Goal: Answer question/provide support: Share knowledge or assist other users

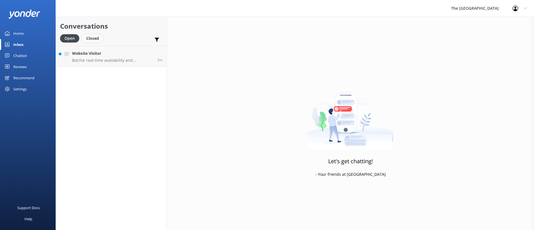
drag, startPoint x: 0, startPoint y: 0, endPoint x: 97, endPoint y: 41, distance: 105.4
click at [97, 41] on div "Closed" at bounding box center [92, 38] width 21 height 8
click at [79, 38] on link "Open" at bounding box center [70, 38] width 21 height 6
click at [96, 53] on h4 "Website Visitor" at bounding box center [112, 53] width 81 height 6
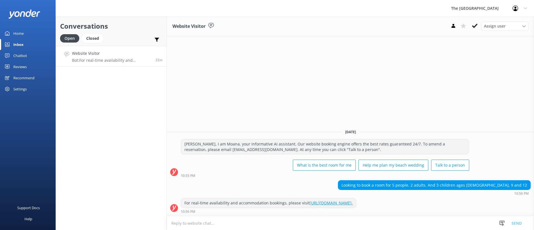
click at [110, 58] on p "Bot: For real-time availability and accommodation bookings, please visit [URL][…" at bounding box center [111, 60] width 79 height 5
click at [124, 54] on h4 "Website Visitor" at bounding box center [111, 53] width 79 height 6
click at [474, 24] on icon at bounding box center [475, 26] width 6 height 6
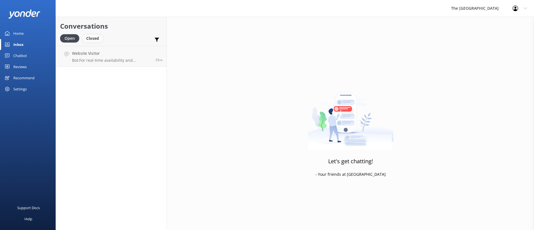
click at [95, 37] on div "Closed" at bounding box center [92, 38] width 21 height 8
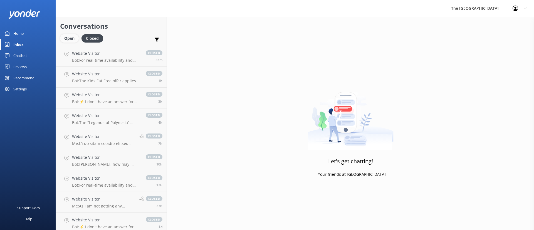
click at [78, 35] on div "Open" at bounding box center [69, 38] width 19 height 8
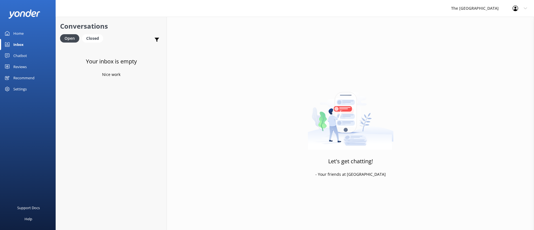
click at [384, 102] on img at bounding box center [350, 114] width 86 height 69
click at [121, 56] on div "Website Visitor Bot: We have a range of amazing rooms for you to choose from. T…" at bounding box center [111, 56] width 79 height 12
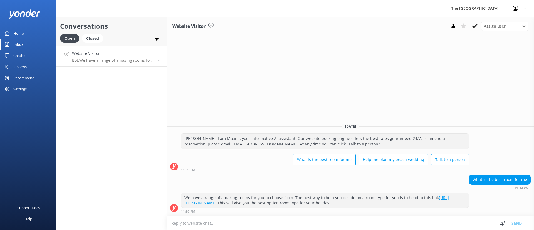
click at [104, 48] on link "Website Visitor Bot: We have a range of amazing rooms for you to choose from. T…" at bounding box center [111, 56] width 111 height 21
click at [112, 54] on h4 "Website Visitor" at bounding box center [112, 53] width 81 height 6
click at [113, 109] on div "Conversations Open Closed Important Assigned to me Unassigned Website Visitor B…" at bounding box center [111, 123] width 111 height 213
click at [96, 35] on div "Closed" at bounding box center [92, 38] width 21 height 8
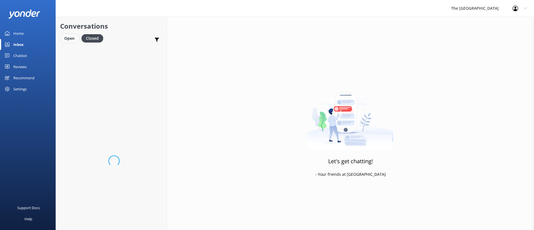
click at [73, 38] on div "Open" at bounding box center [69, 38] width 19 height 8
click at [86, 63] on link "Website Visitor Bot: We have a range of amazing rooms for you to choose from. T…" at bounding box center [111, 56] width 111 height 21
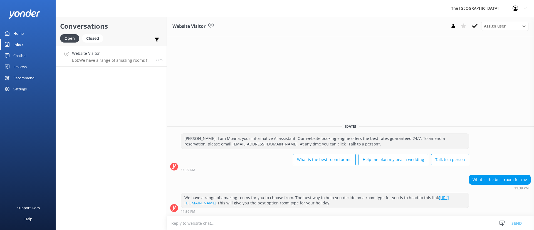
drag, startPoint x: 140, startPoint y: 56, endPoint x: 153, endPoint y: 55, distance: 12.8
click at [140, 55] on h4 "Website Visitor" at bounding box center [111, 53] width 79 height 6
click at [472, 25] on icon at bounding box center [475, 26] width 6 height 6
